Goal: Task Accomplishment & Management: Manage account settings

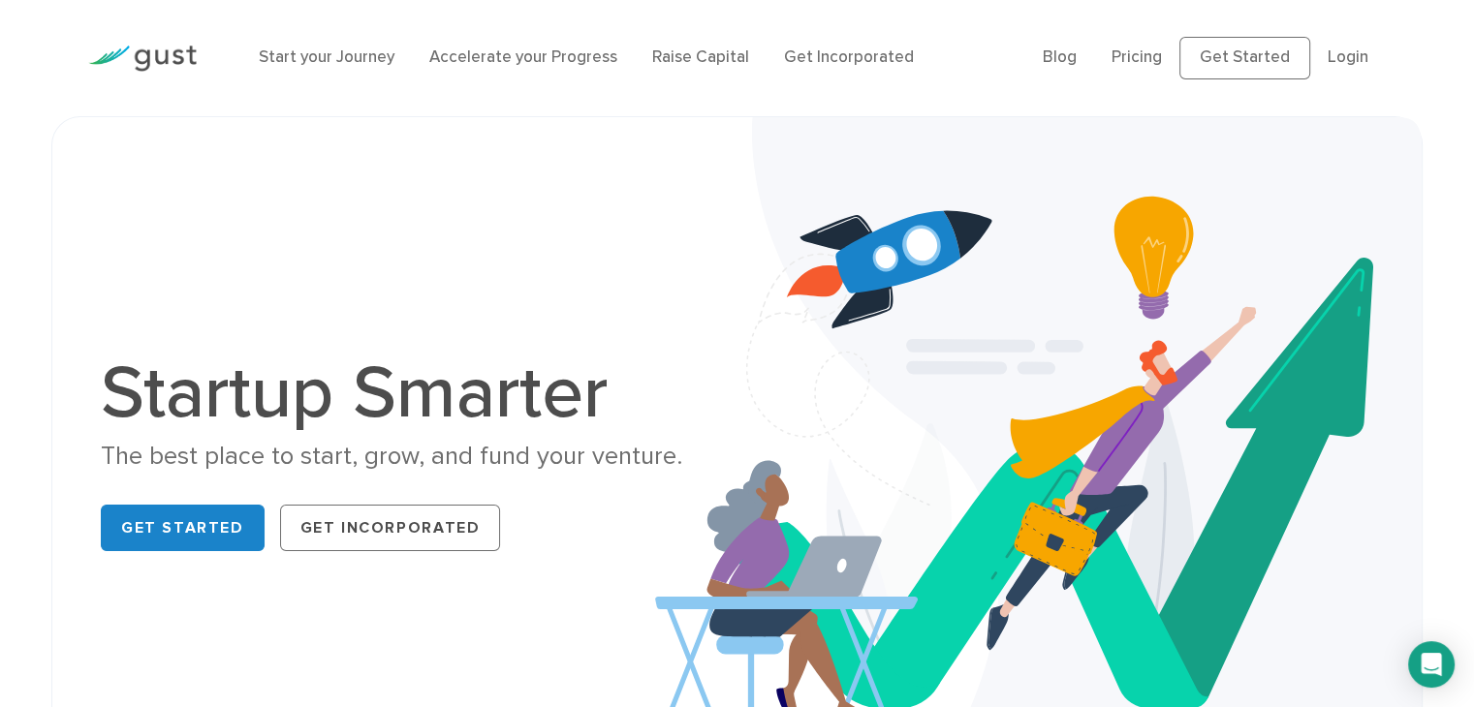
click at [1344, 70] on li "Login" at bounding box center [1348, 58] width 41 height 25
click at [1344, 67] on link "Login" at bounding box center [1348, 56] width 41 height 19
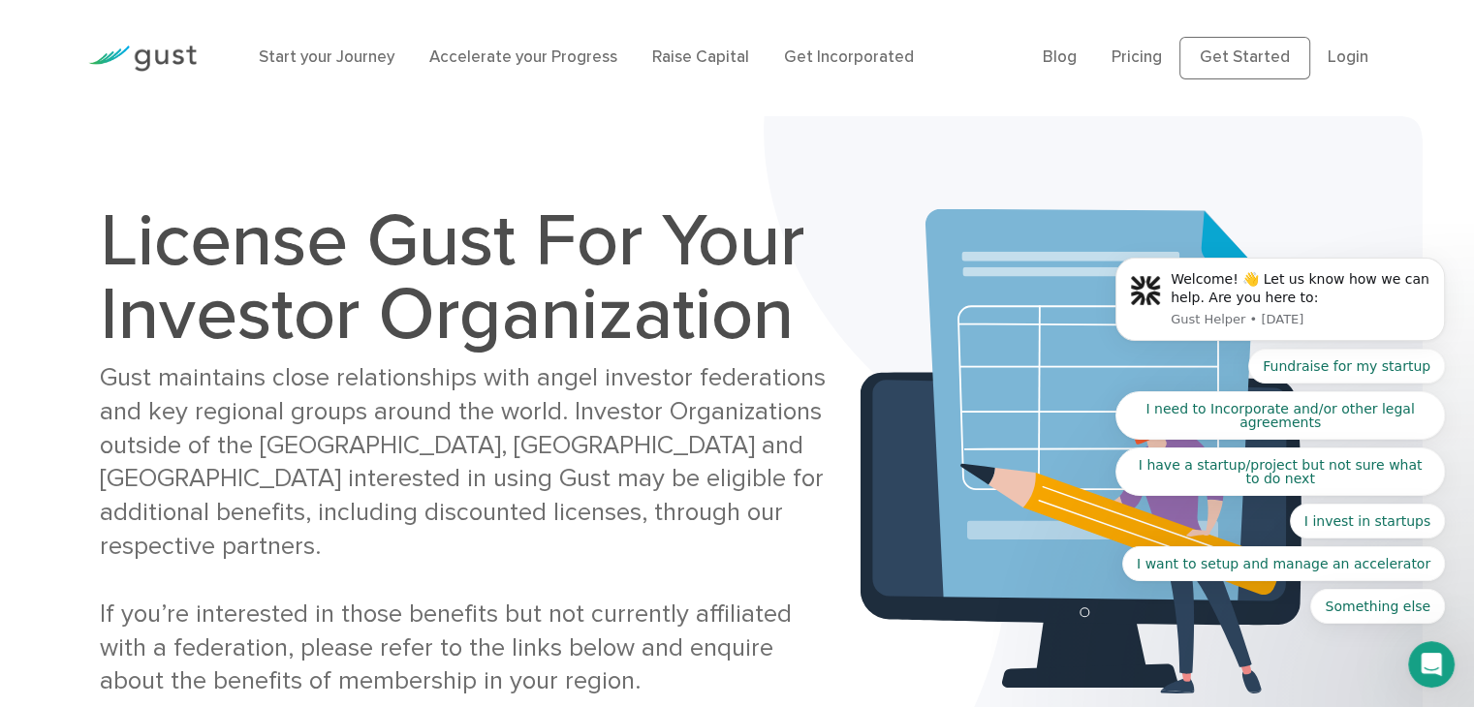
click at [1204, 47] on body "Welcome! 👋 Let us know how we can help. Are you here to: Gust Helper • 2w ago F…" at bounding box center [1280, 306] width 372 height 682
click at [1229, 69] on body "Welcome! 👋 Let us know how we can help. Are you here to: Gust Helper • 2w ago F…" at bounding box center [1280, 306] width 372 height 682
click at [1240, 53] on body "Welcome! 👋 Let us know how we can help. Are you here to: Gust Helper • 2w ago F…" at bounding box center [1280, 306] width 372 height 682
click at [1368, 65] on body "Welcome! 👋 Let us know how we can help. Are you here to: Gust Helper • 2w ago F…" at bounding box center [1280, 306] width 372 height 682
click at [1322, 54] on body "Welcome! 👋 Let us know how we can help. Are you here to: Gust Helper • 2w ago F…" at bounding box center [1280, 306] width 372 height 682
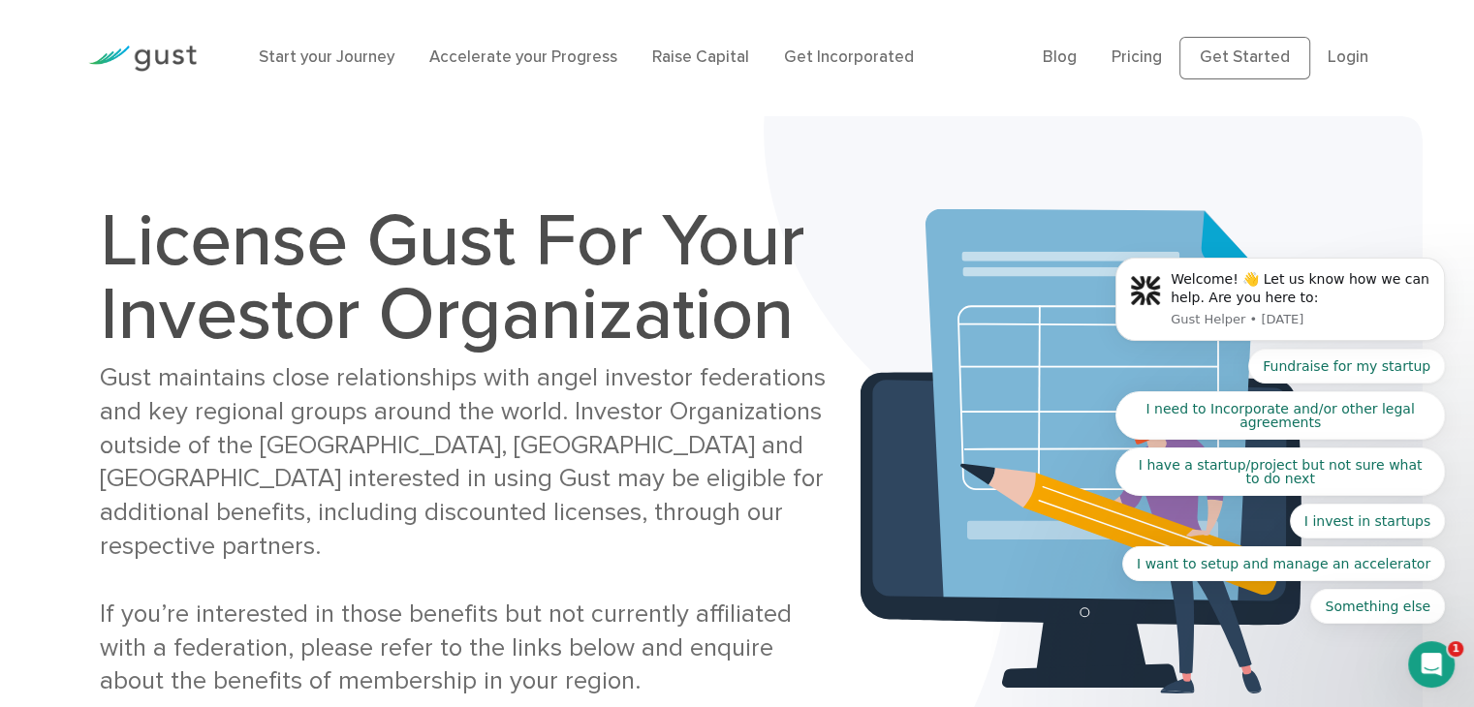
click at [1345, 61] on body "Welcome! 👋 Let us know how we can help. Are you here to: Gust Helper • 2w ago F…" at bounding box center [1280, 306] width 372 height 682
click at [1226, 61] on body "Welcome! 👋 Let us know how we can help. Are you here to: Gust Helper • 2w ago F…" at bounding box center [1280, 306] width 372 height 682
click at [1346, 51] on body "Welcome! 👋 Let us know how we can help. Are you here to: Gust Helper • 2w ago F…" at bounding box center [1280, 306] width 372 height 682
